Goal: Check status

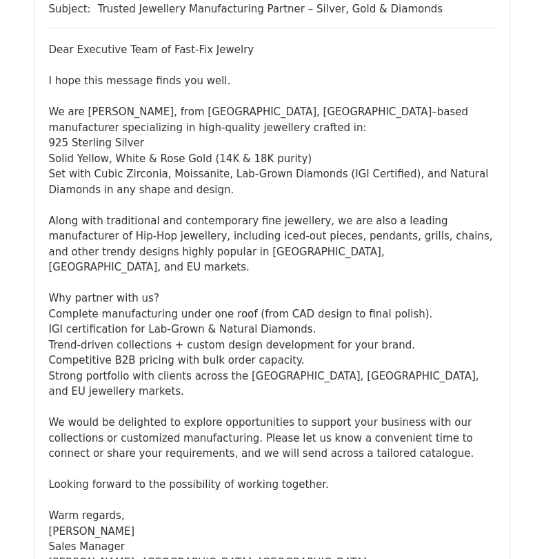
scroll to position [2620, 0]
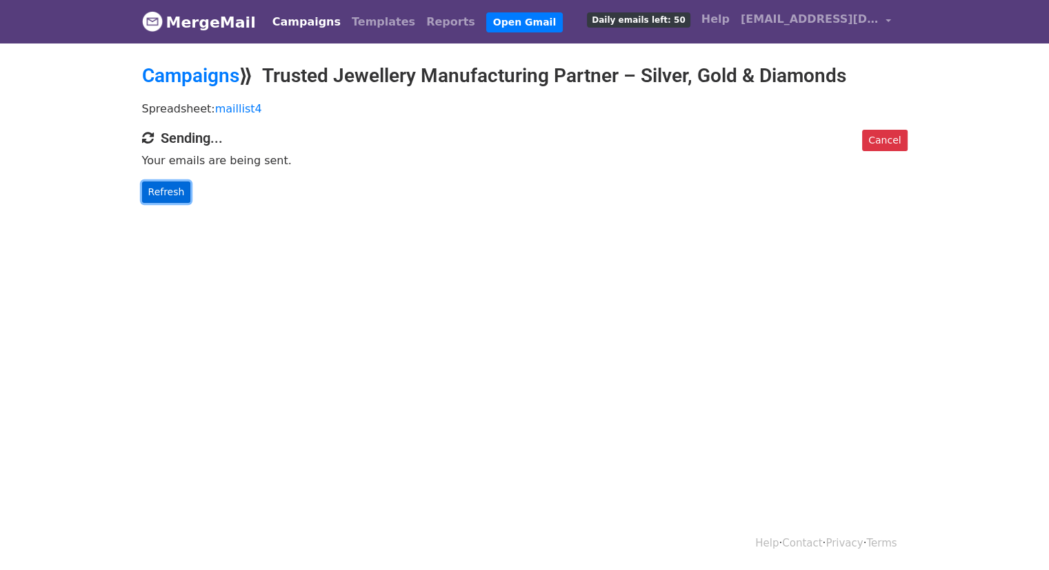
click at [149, 195] on link "Refresh" at bounding box center [166, 191] width 49 height 21
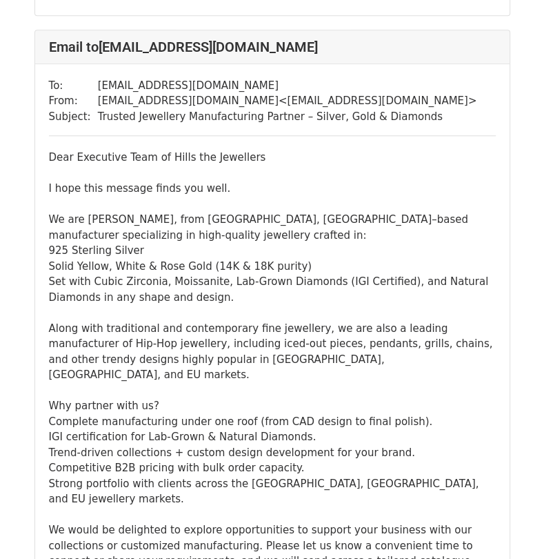
scroll to position [33306, 0]
